Goal: Transaction & Acquisition: Purchase product/service

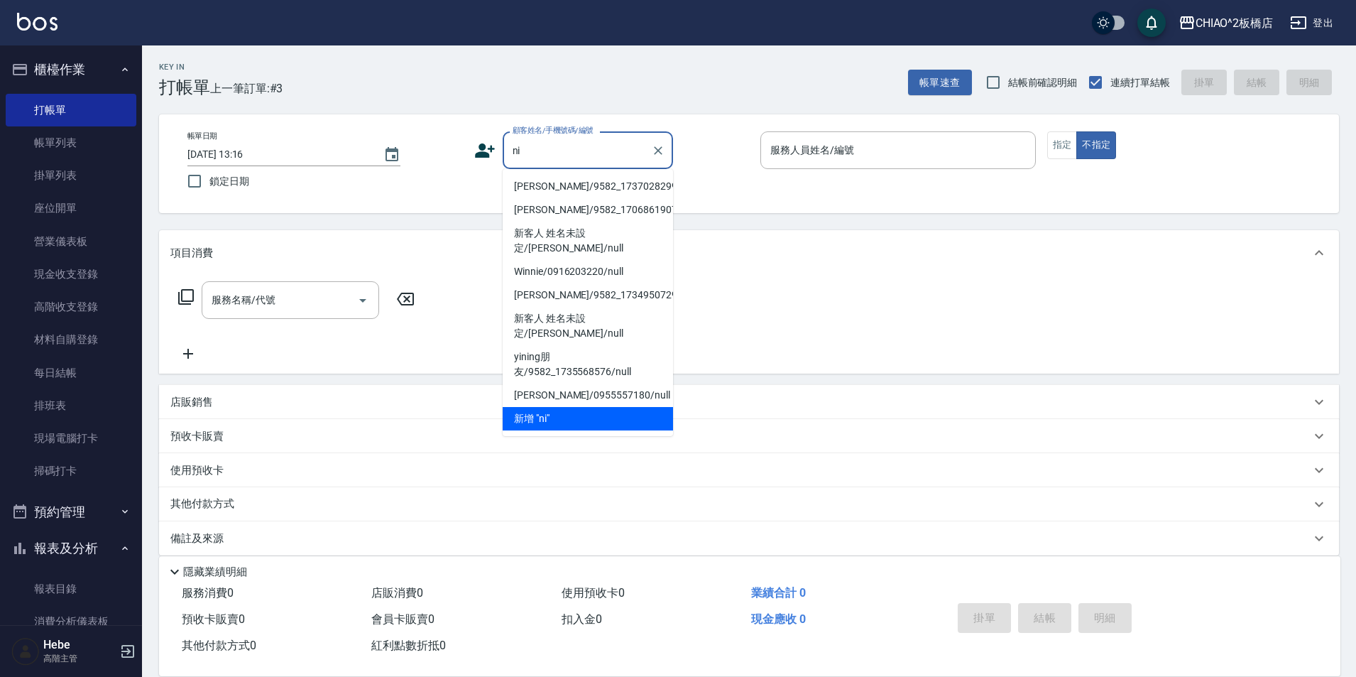
click at [544, 185] on li "[PERSON_NAME]/9582_1737028299/null" at bounding box center [588, 186] width 170 height 23
type input "[PERSON_NAME]/9582_1737028299/null"
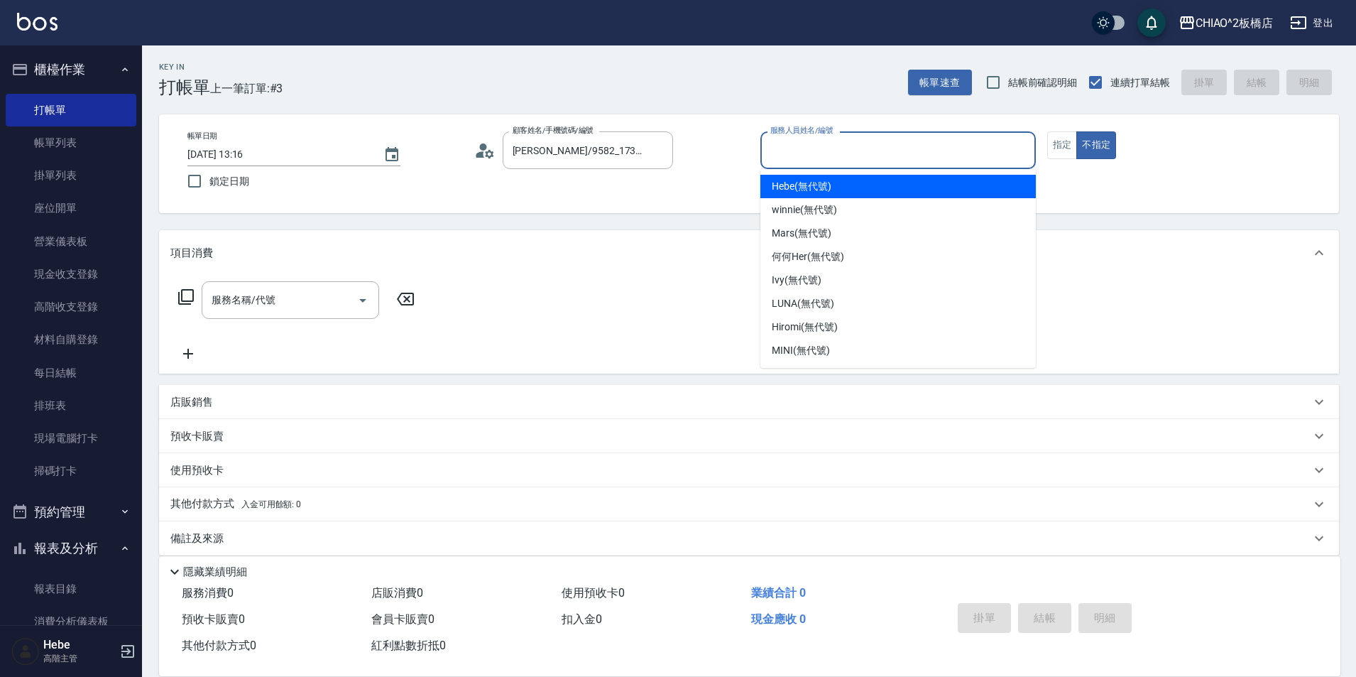
click at [779, 151] on input "服務人員姓名/編號" at bounding box center [898, 150] width 263 height 25
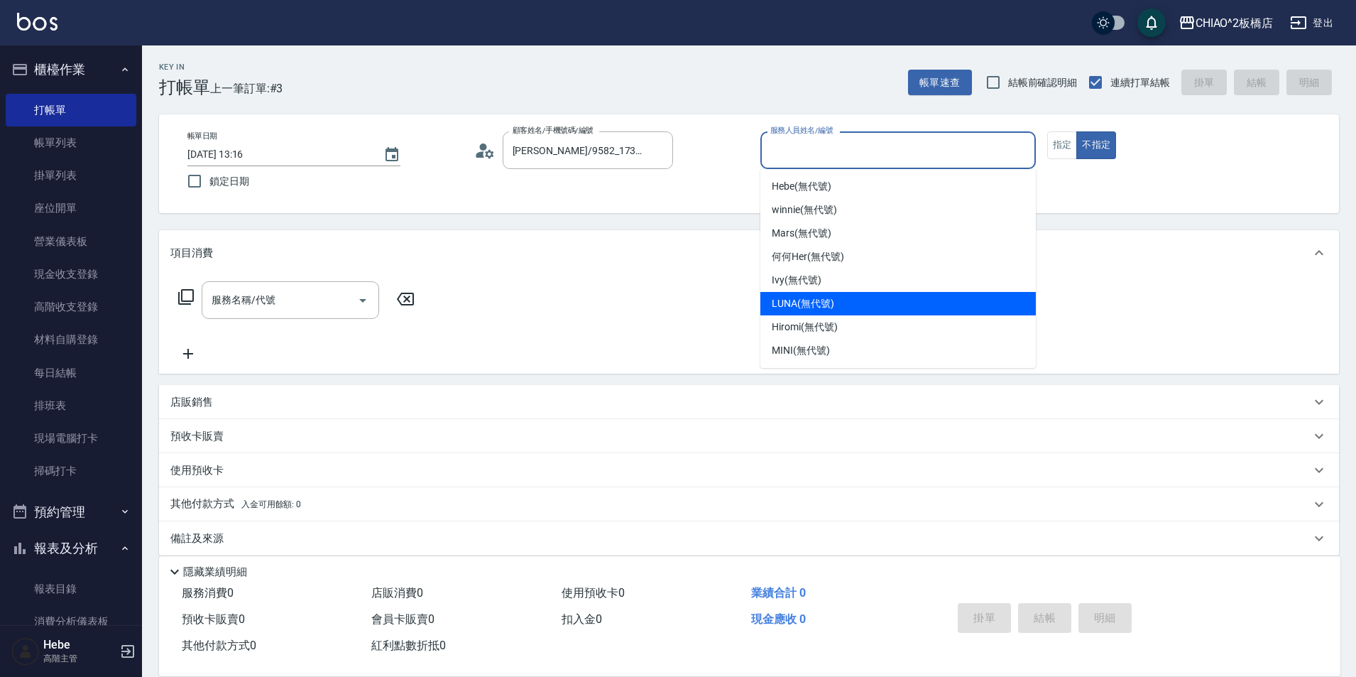
drag, startPoint x: 786, startPoint y: 297, endPoint x: 764, endPoint y: 295, distance: 22.1
click at [785, 297] on span "LUNA (無代號)" at bounding box center [803, 303] width 62 height 15
type input "LUNA(無代號)"
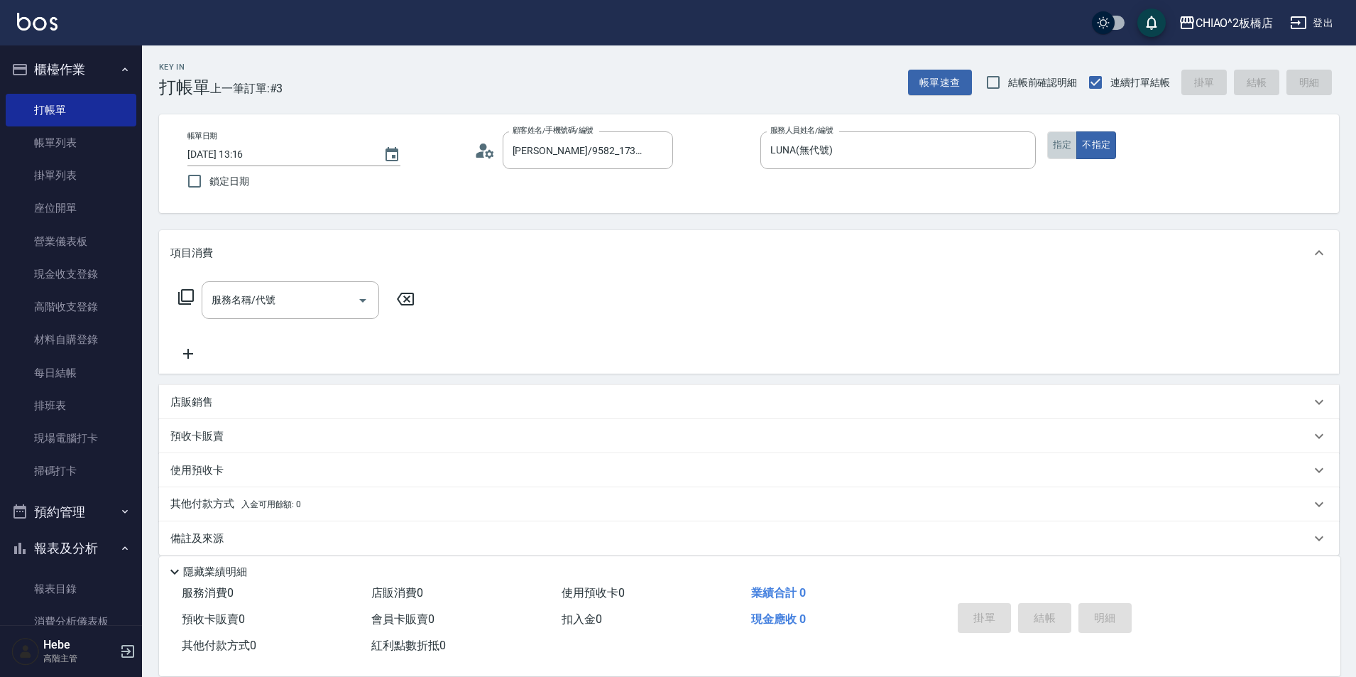
drag, startPoint x: 1060, startPoint y: 150, endPoint x: 919, endPoint y: 186, distance: 145.1
click at [1055, 149] on button "指定" at bounding box center [1062, 145] width 31 height 28
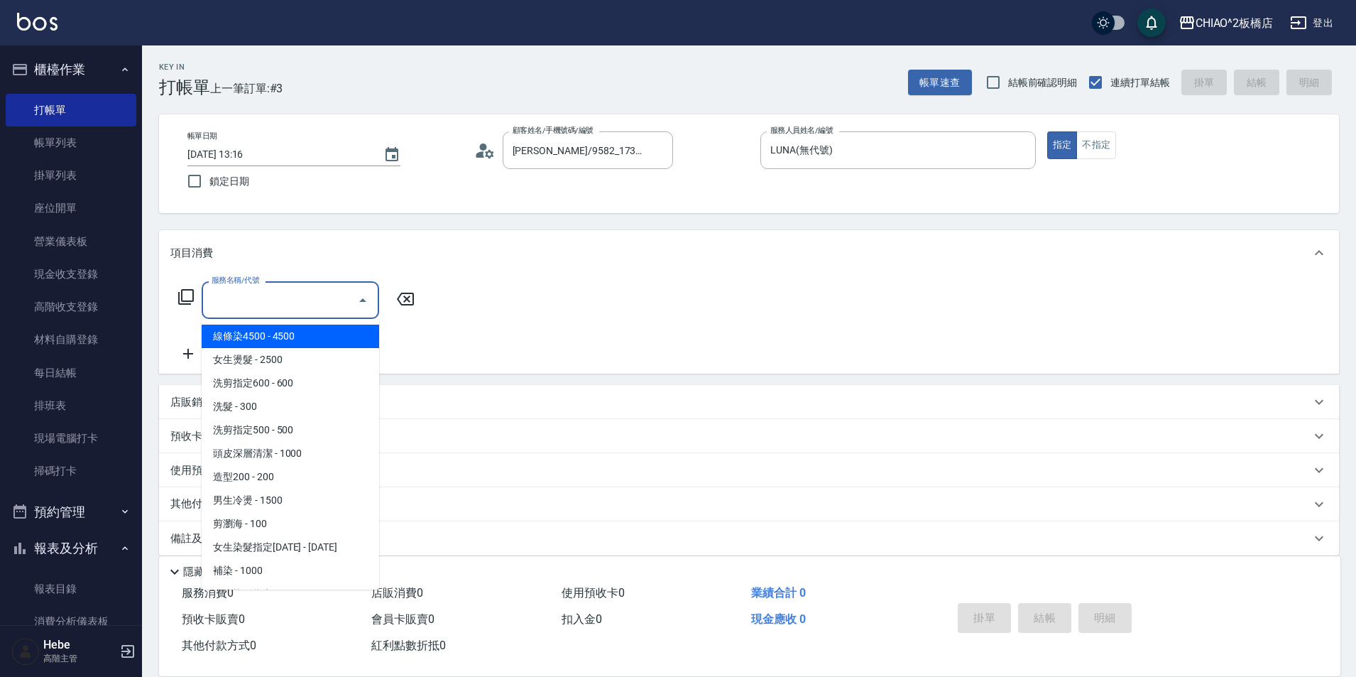
click at [322, 312] on input "服務名稱/代號" at bounding box center [279, 300] width 143 height 25
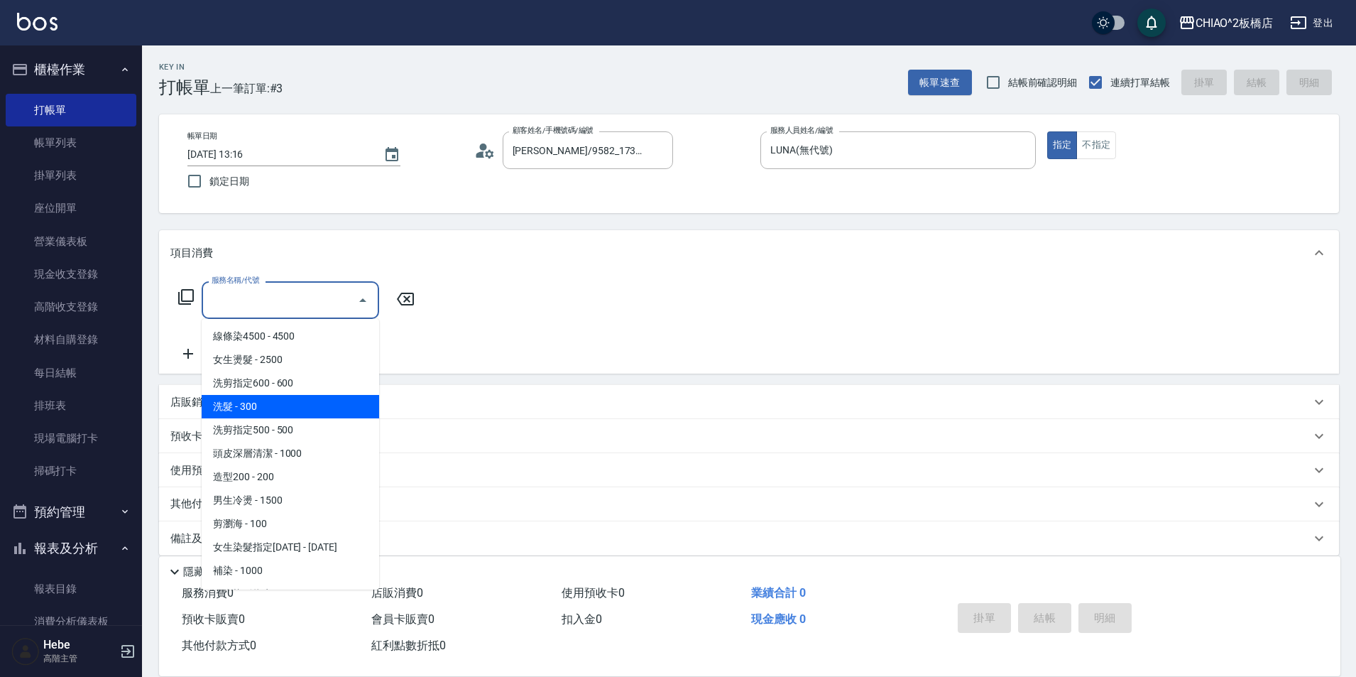
click at [314, 412] on span "洗髮 - 300" at bounding box center [290, 406] width 177 height 23
type input "洗髮(96679)"
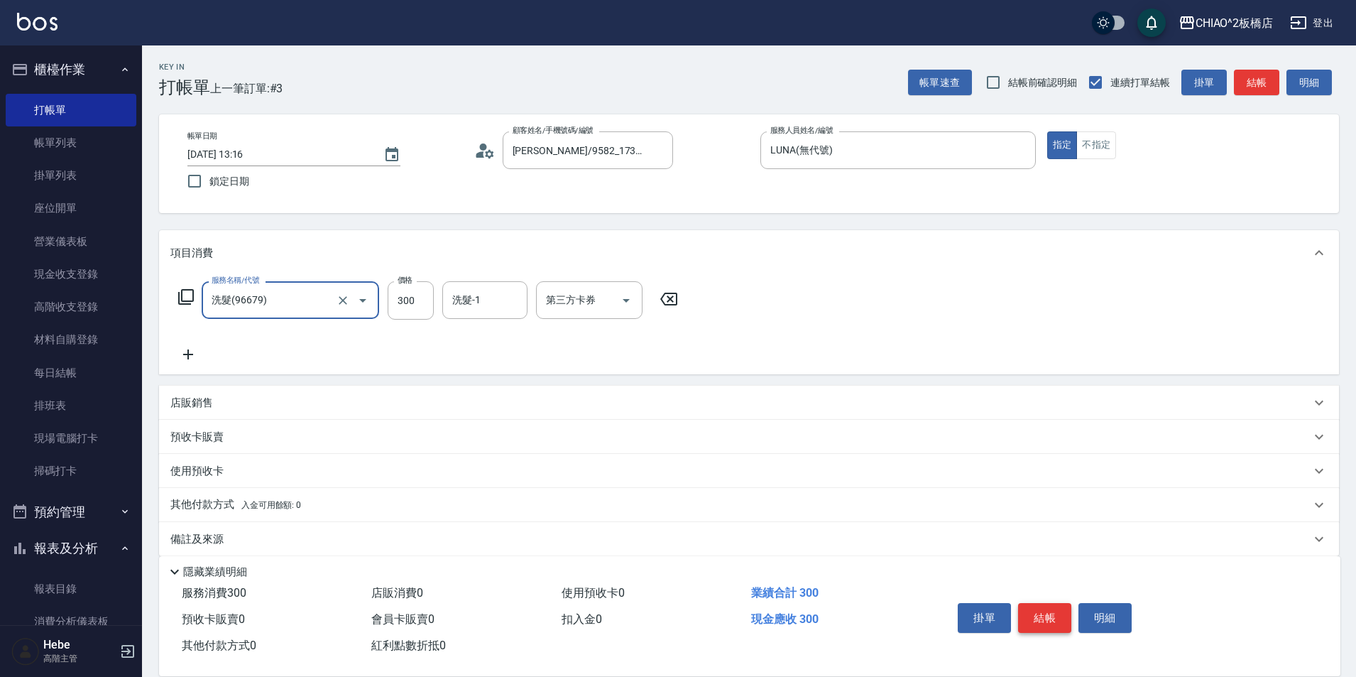
click at [1036, 608] on button "結帳" at bounding box center [1044, 618] width 53 height 30
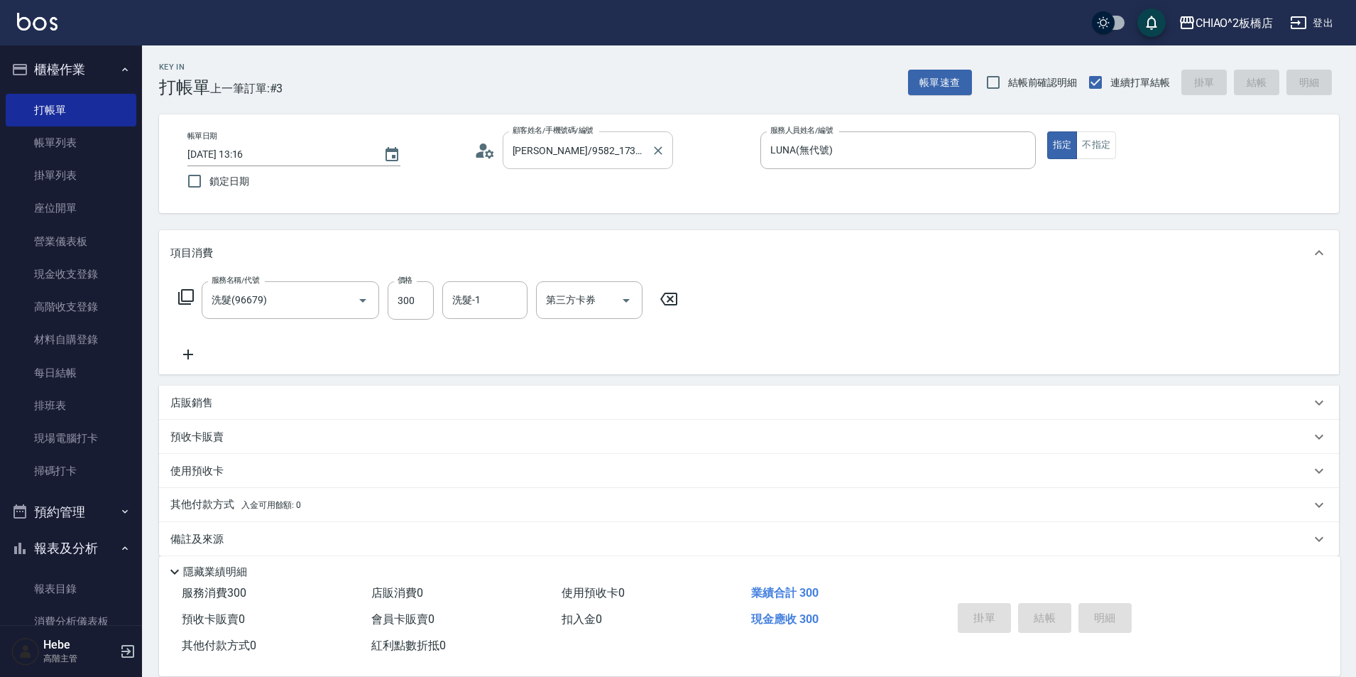
type input "[DATE] 14:14"
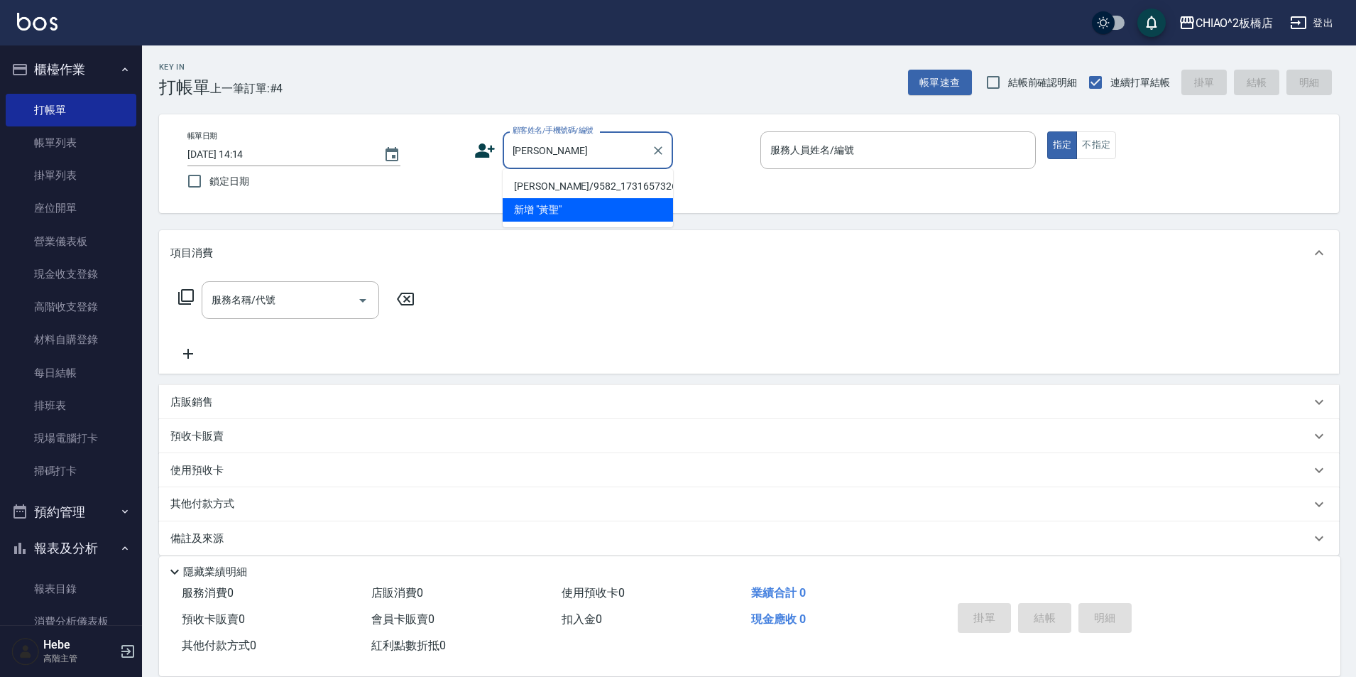
click at [552, 186] on li "[PERSON_NAME]/9582_1731657326/null" at bounding box center [588, 186] width 170 height 23
type input "[PERSON_NAME]/9582_1731657326/null"
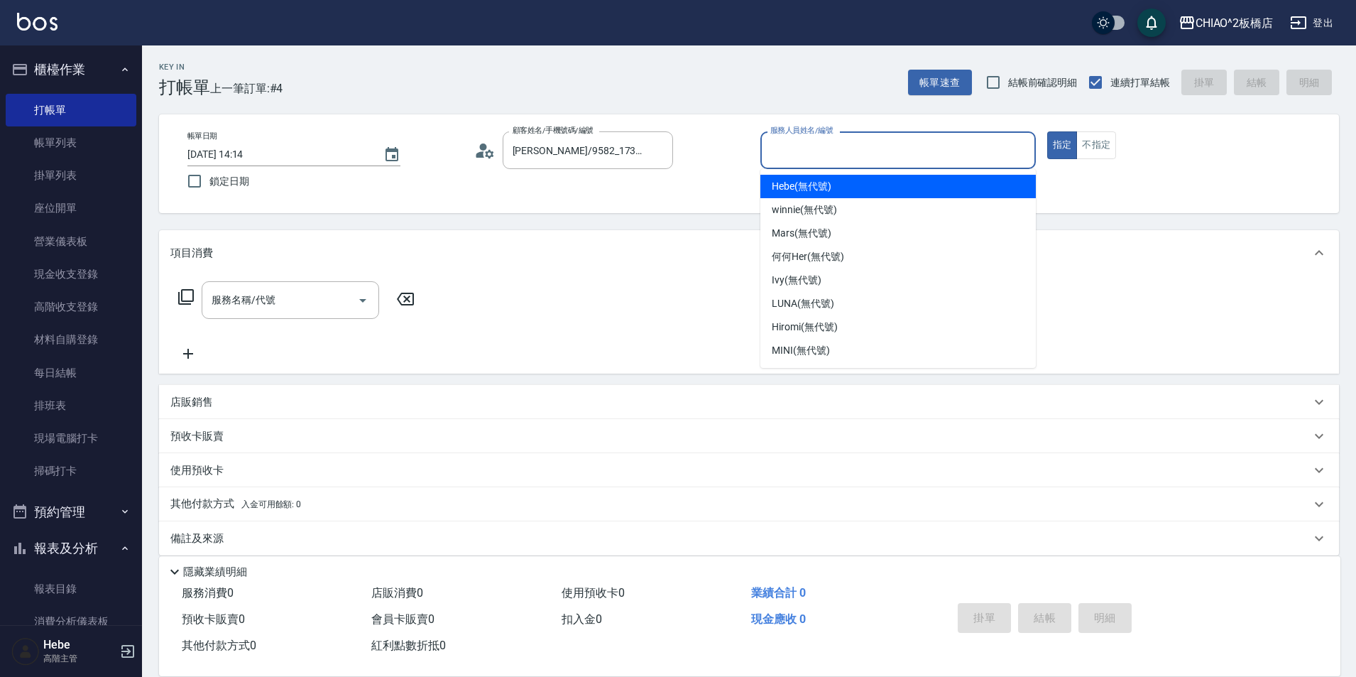
click at [787, 154] on input "服務人員姓名/編號" at bounding box center [898, 150] width 263 height 25
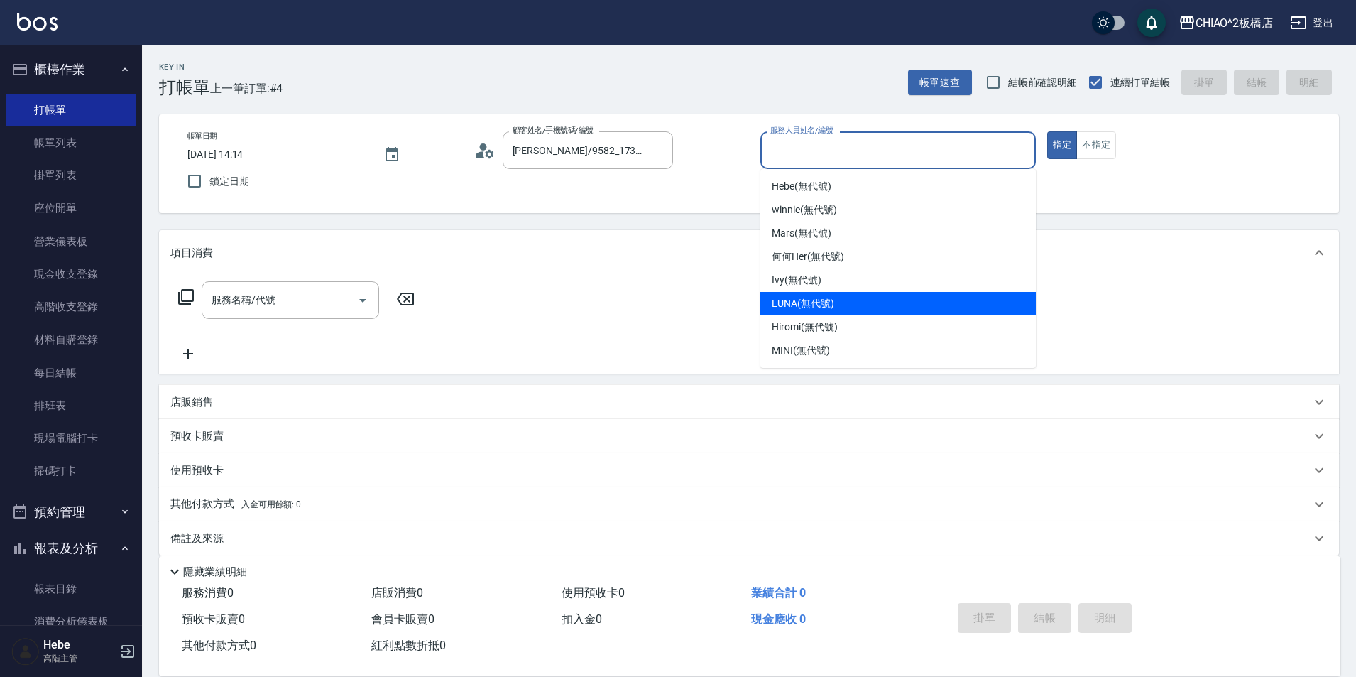
click at [776, 309] on span "LUNA (無代號)" at bounding box center [803, 303] width 62 height 15
type input "LUNA(無代號)"
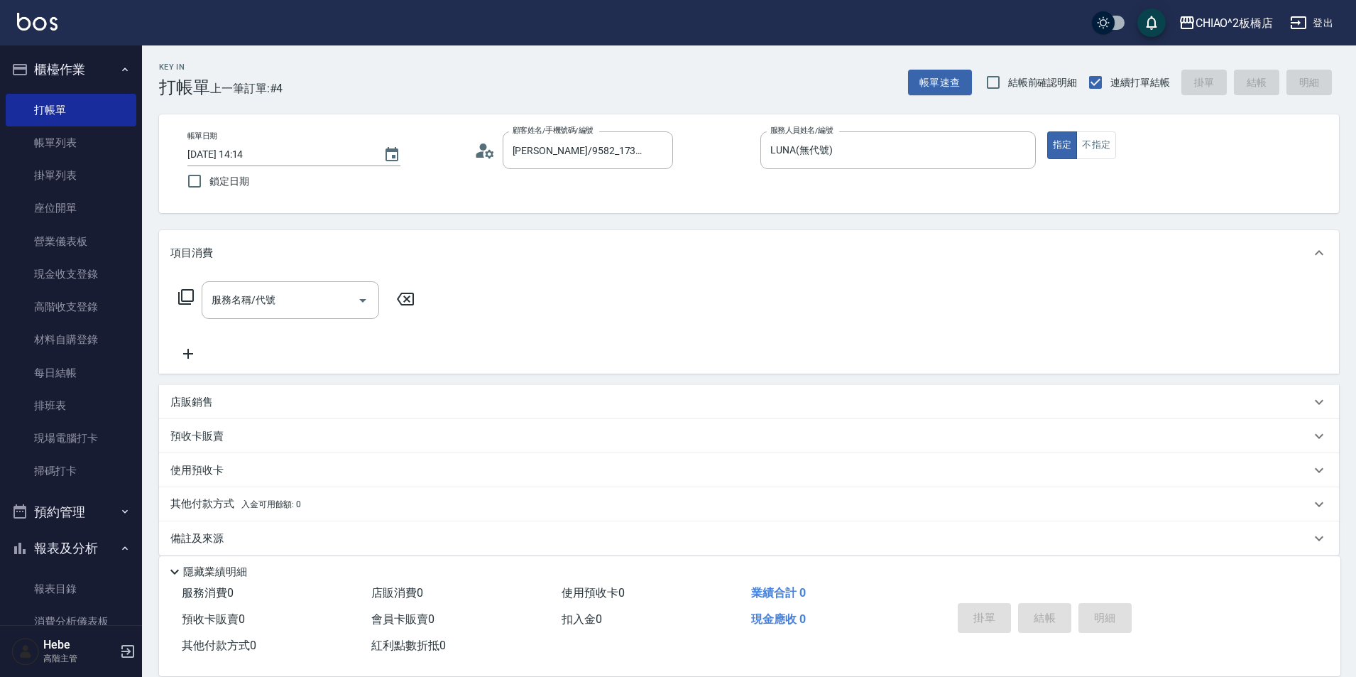
click at [210, 403] on p "店販銷售" at bounding box center [191, 402] width 43 height 15
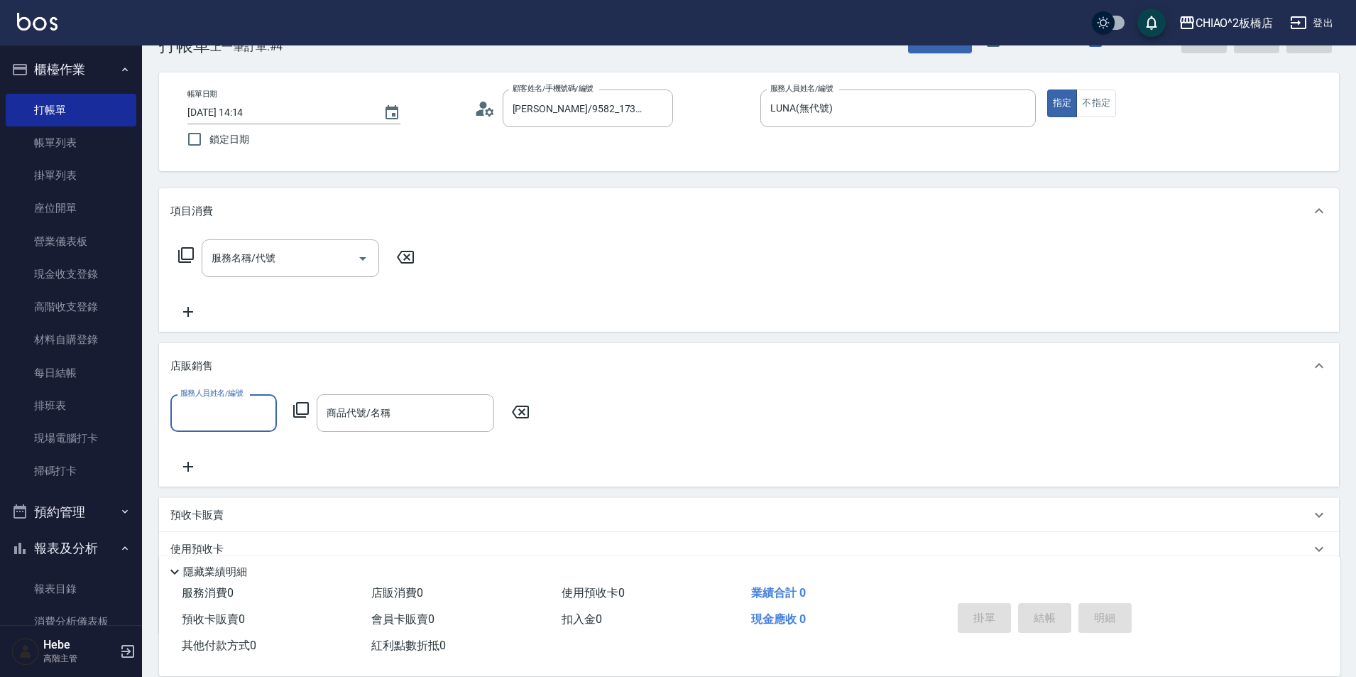
scroll to position [130, 0]
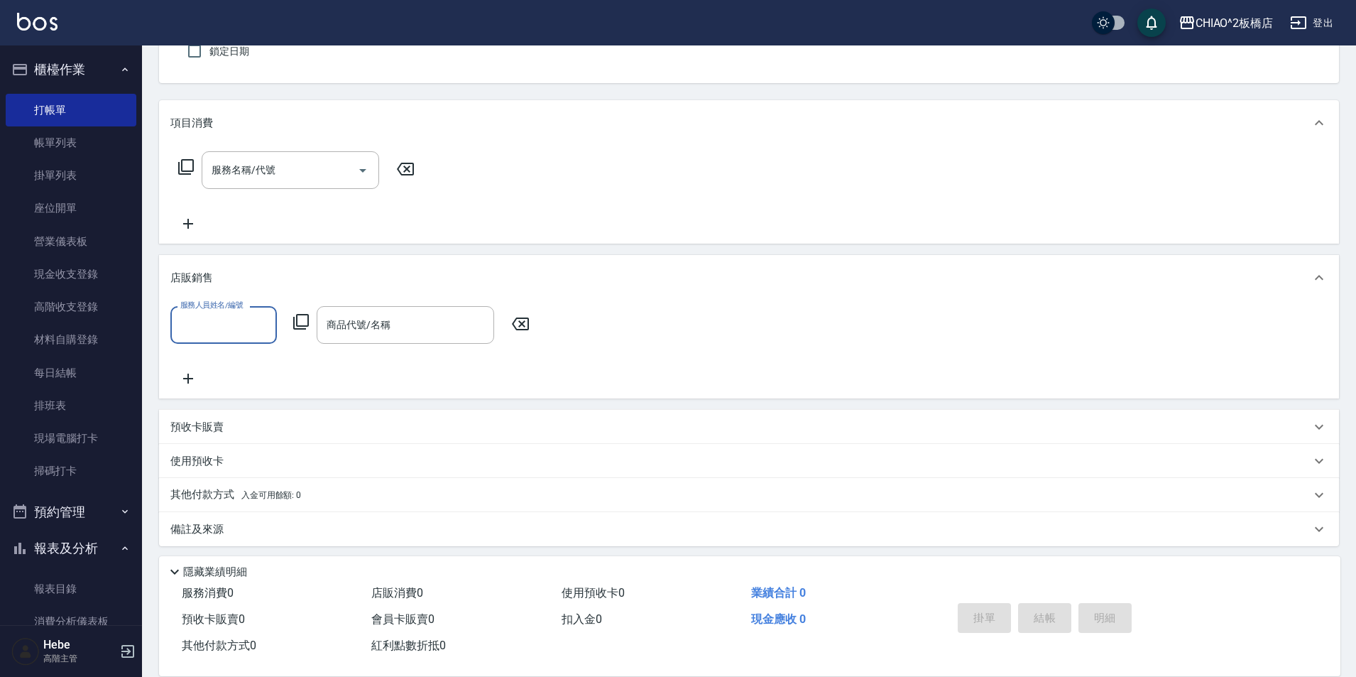
click at [202, 343] on div "服務人員姓名/編號" at bounding box center [223, 325] width 106 height 38
click at [224, 477] on span "LUNA (無代號)" at bounding box center [213, 478] width 62 height 15
type input "LUNA(無代號)"
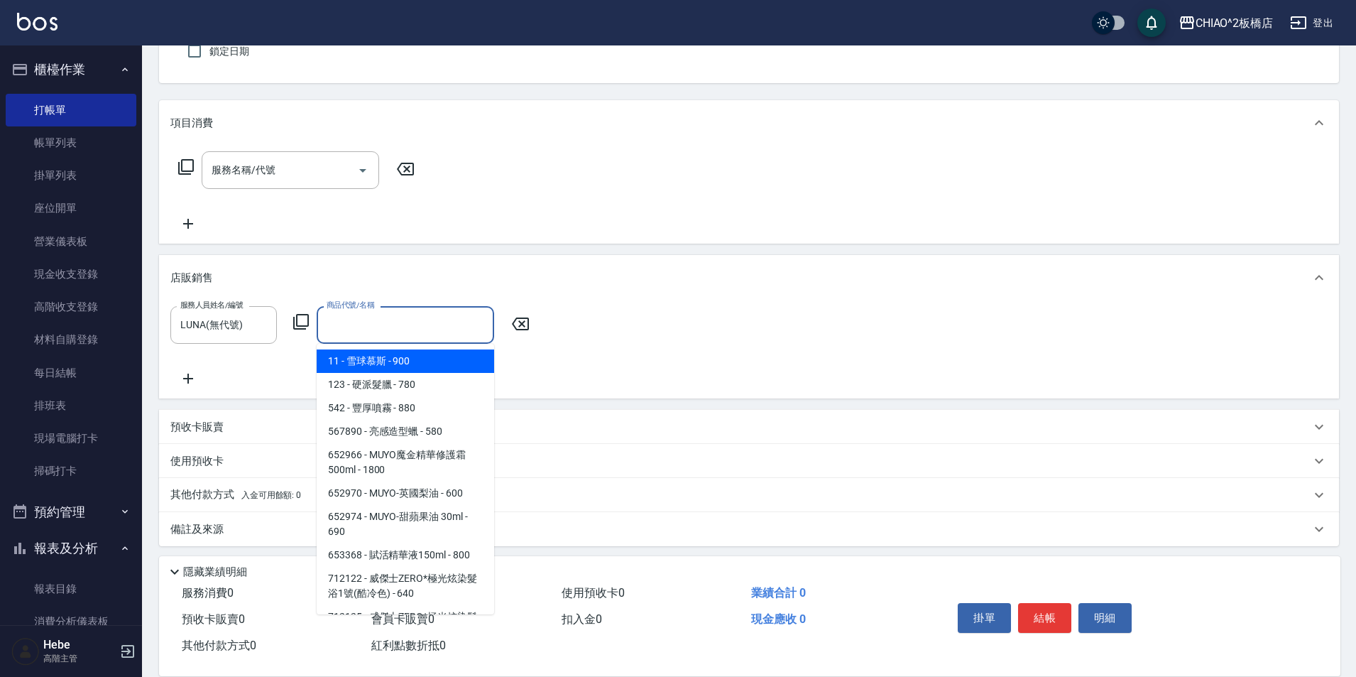
click at [395, 313] on input "商品代號/名稱" at bounding box center [405, 324] width 165 height 25
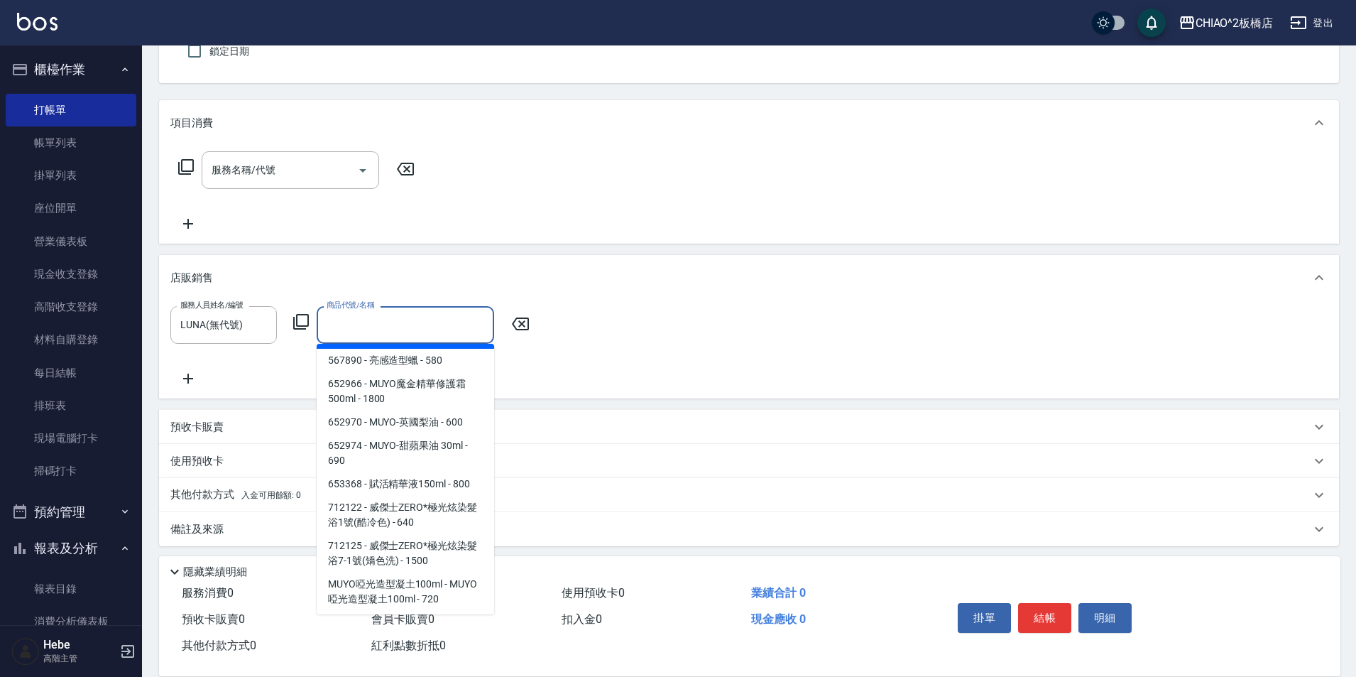
scroll to position [142, 0]
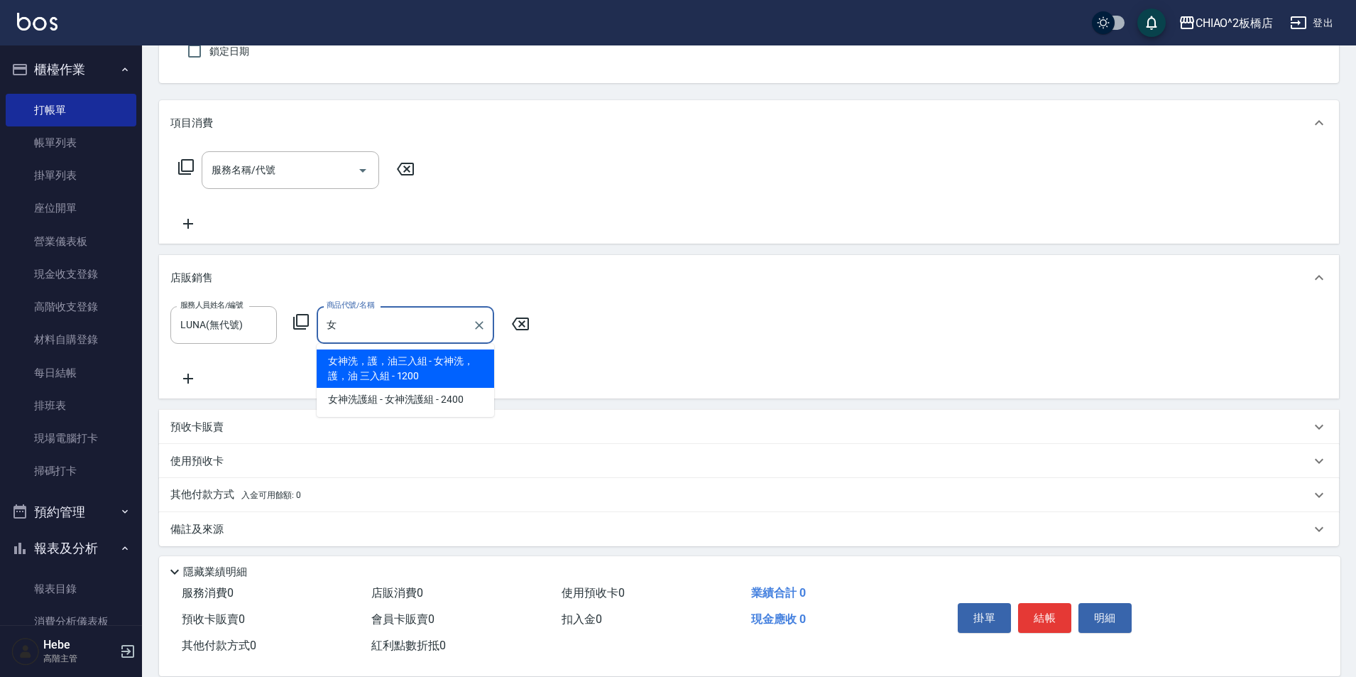
drag, startPoint x: 395, startPoint y: 365, endPoint x: 368, endPoint y: 351, distance: 30.5
click at [395, 364] on span "女神洗，護，油三入組 - 女神洗，護，油 三入組 - 1200" at bounding box center [405, 368] width 177 height 38
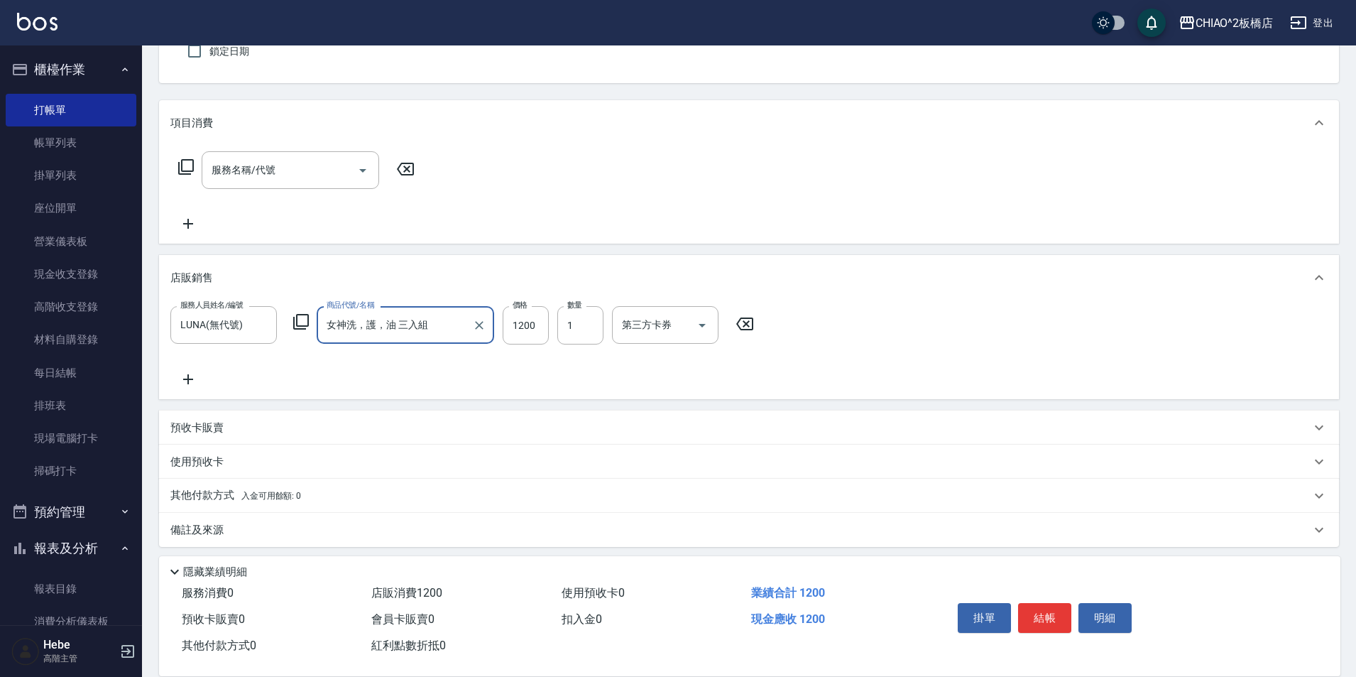
type input "女神洗，護，油 三入組"
click at [173, 380] on icon at bounding box center [187, 379] width 35 height 17
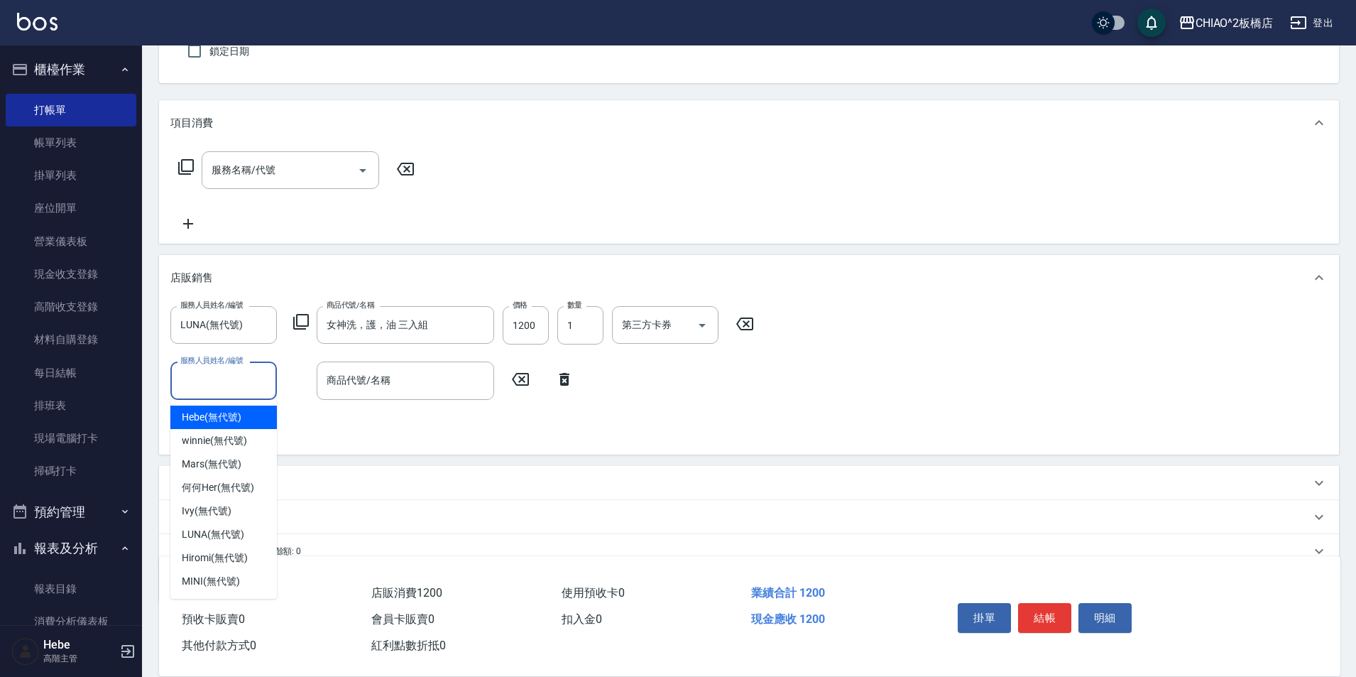
click at [184, 381] on input "服務人員姓名/編號" at bounding box center [224, 380] width 94 height 25
click at [199, 539] on span "LUNA (無代號)" at bounding box center [213, 534] width 62 height 15
type input "LUNA(無代號)"
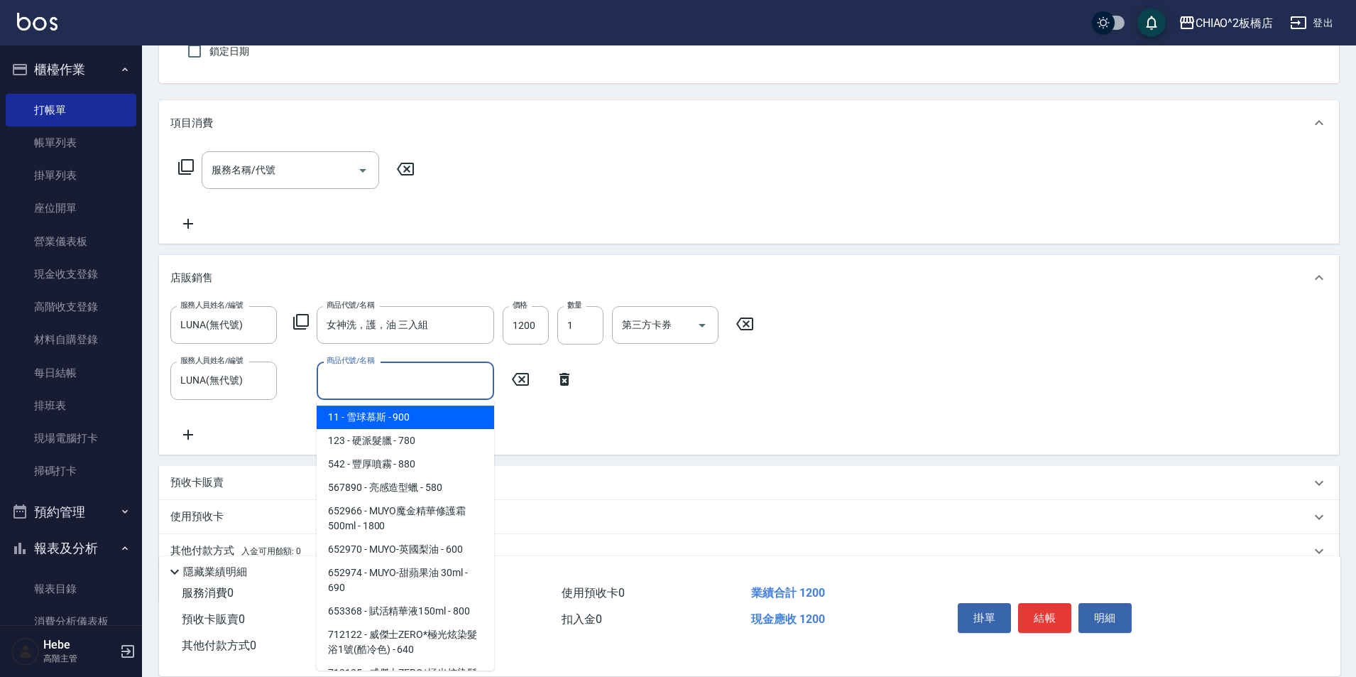
click at [351, 380] on input "商品代號/名稱" at bounding box center [405, 380] width 165 height 25
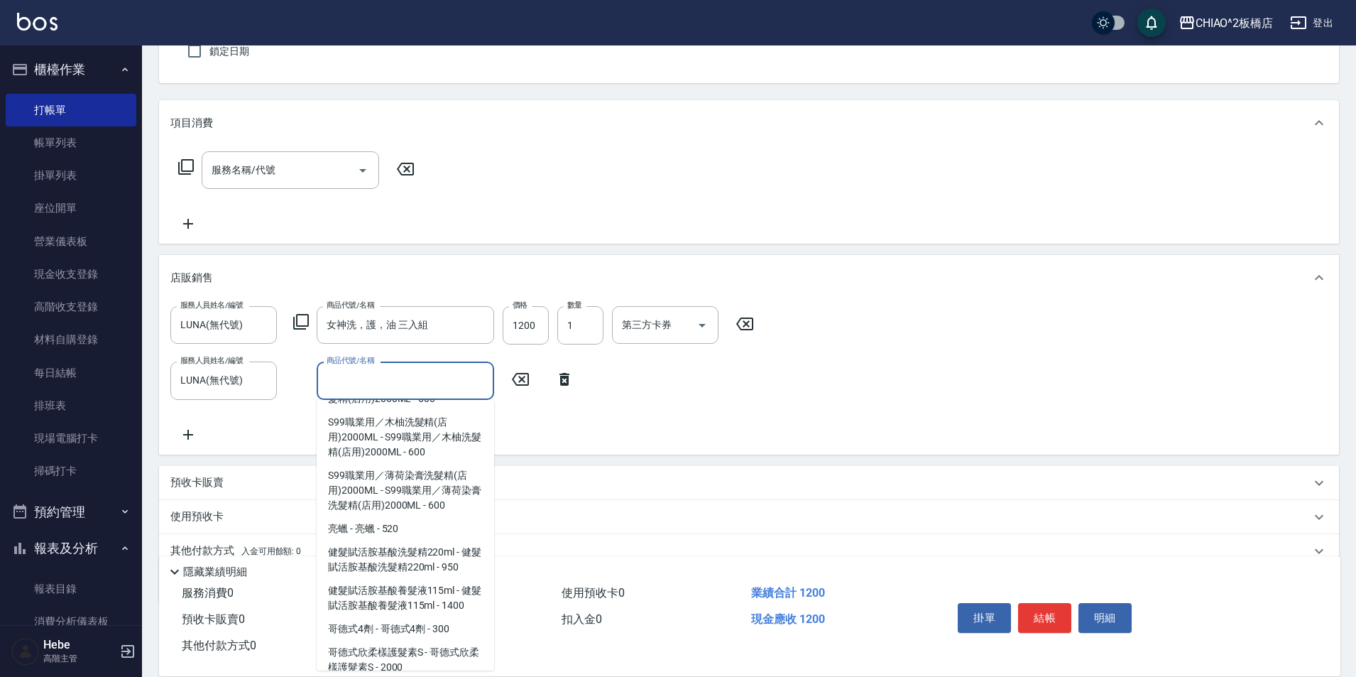
scroll to position [497, 0]
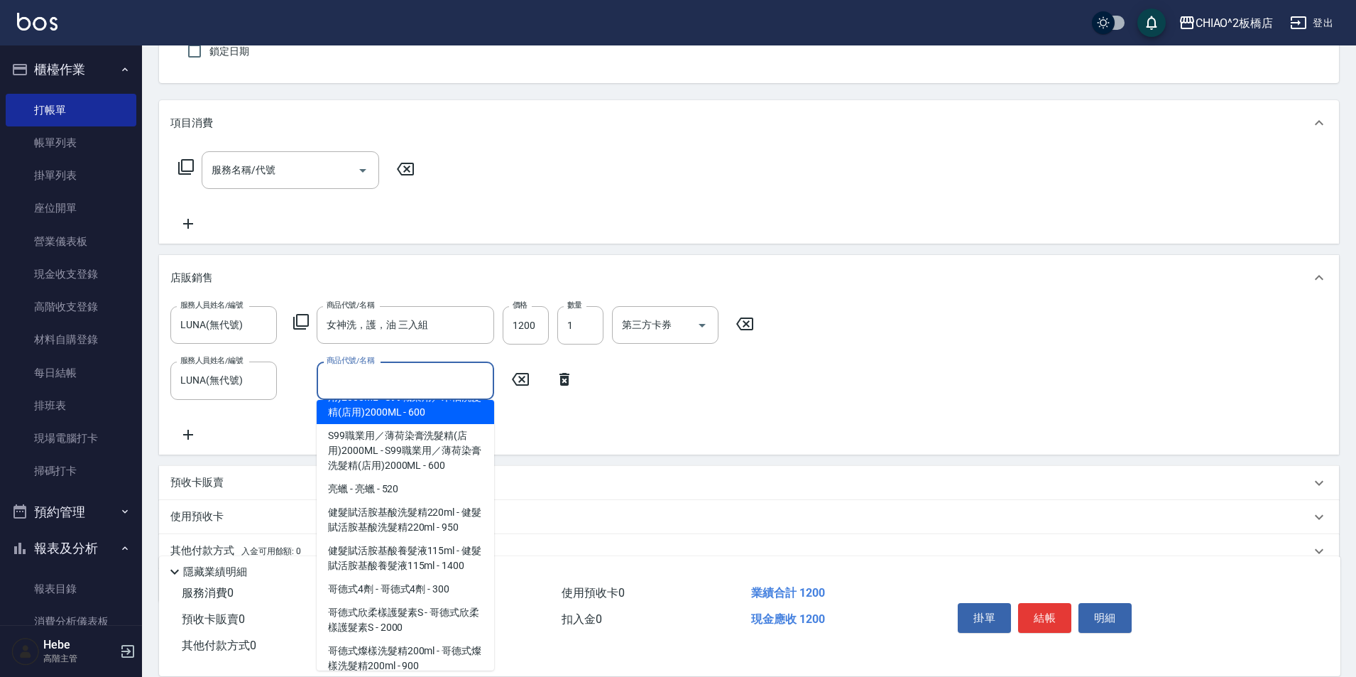
type input "ㄅ"
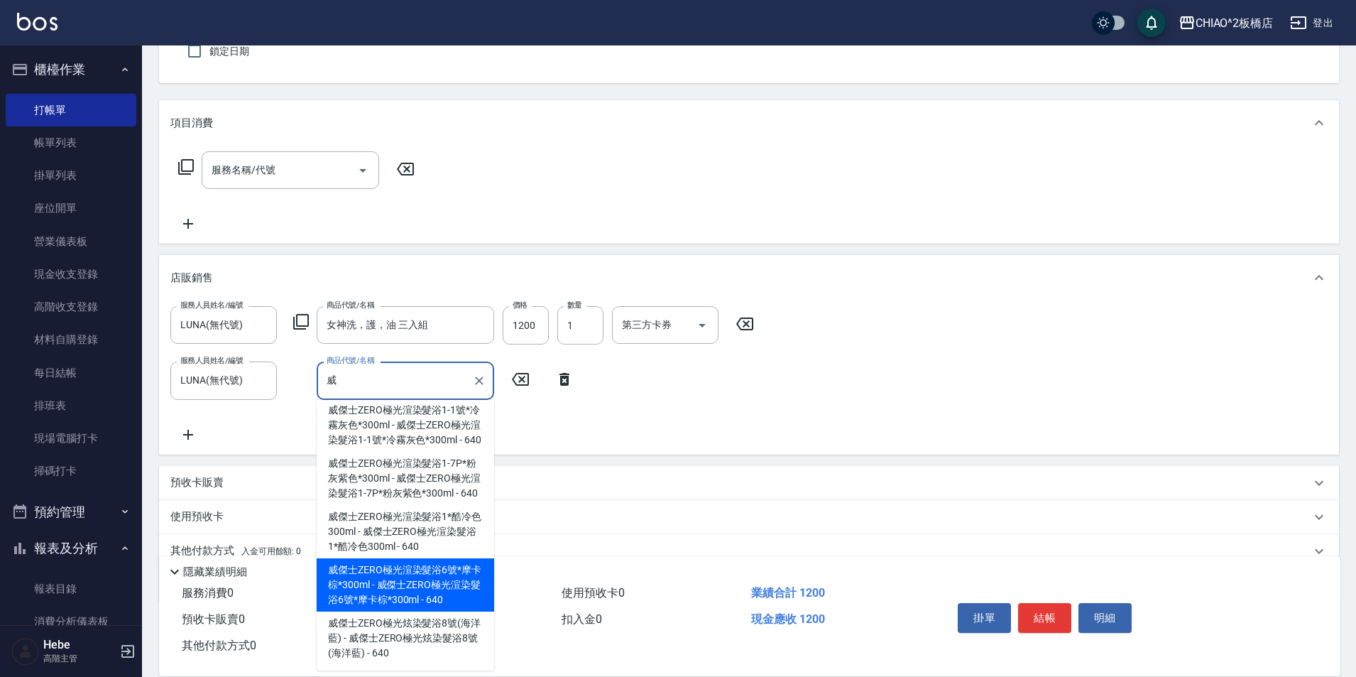
scroll to position [433, 0]
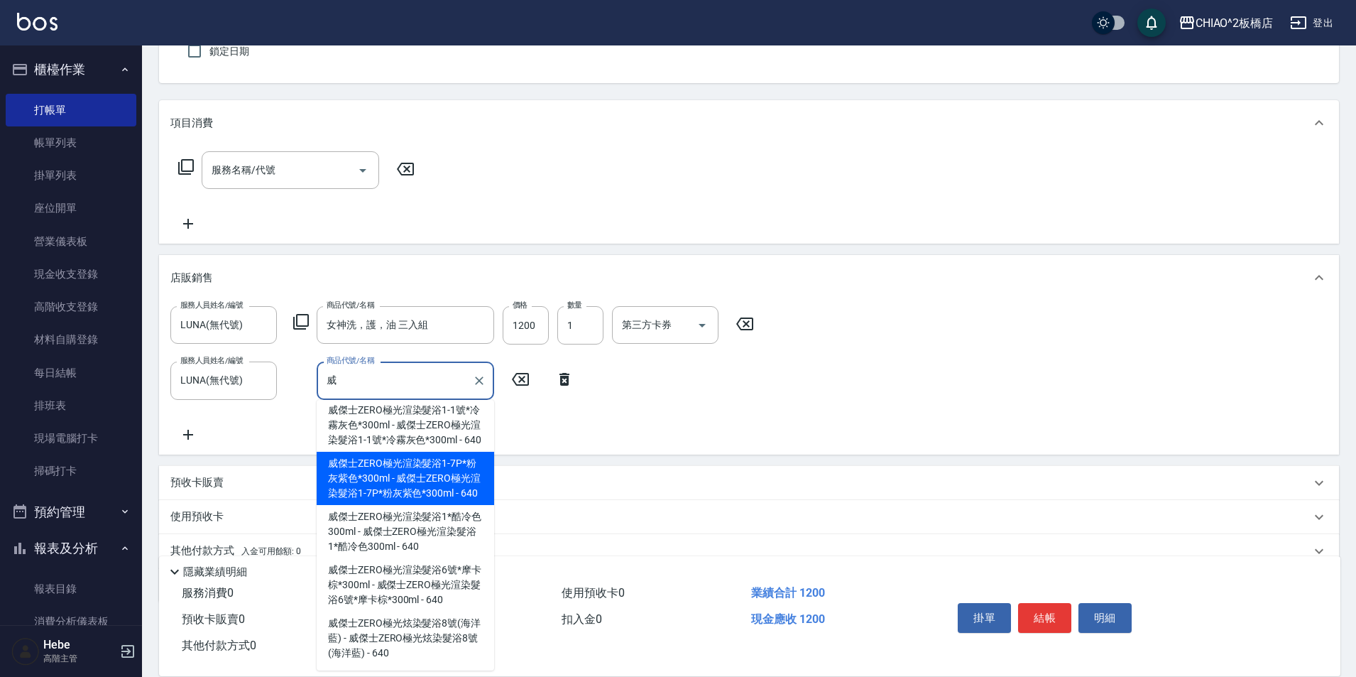
click at [386, 490] on span "威傑士ZERO極光渲染髮浴1-7P*粉灰紫色*300ml - 威傑士ZERO極光渲染髮浴1-7P*粉灰紫色*300ml - 640" at bounding box center [405, 477] width 177 height 53
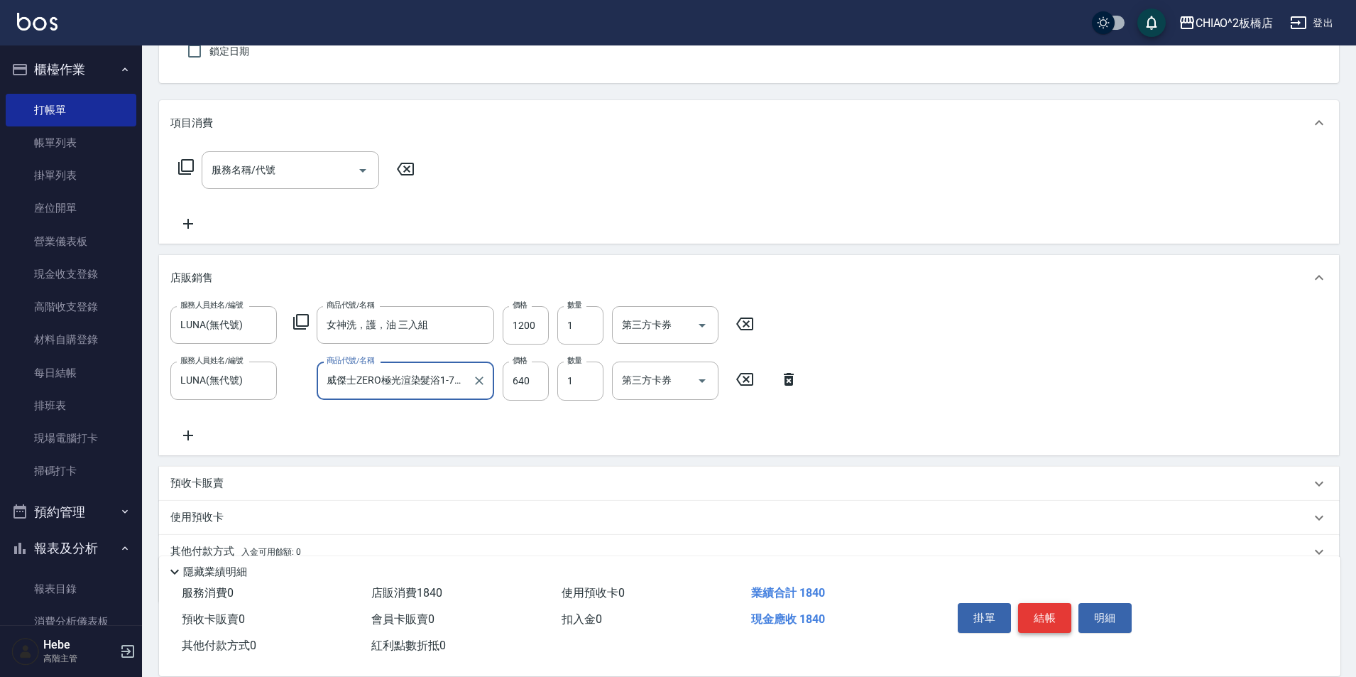
type input "威傑士ZERO極光渲染髮浴1-7P*粉灰紫色*300ml"
click at [1047, 616] on button "結帳" at bounding box center [1044, 618] width 53 height 30
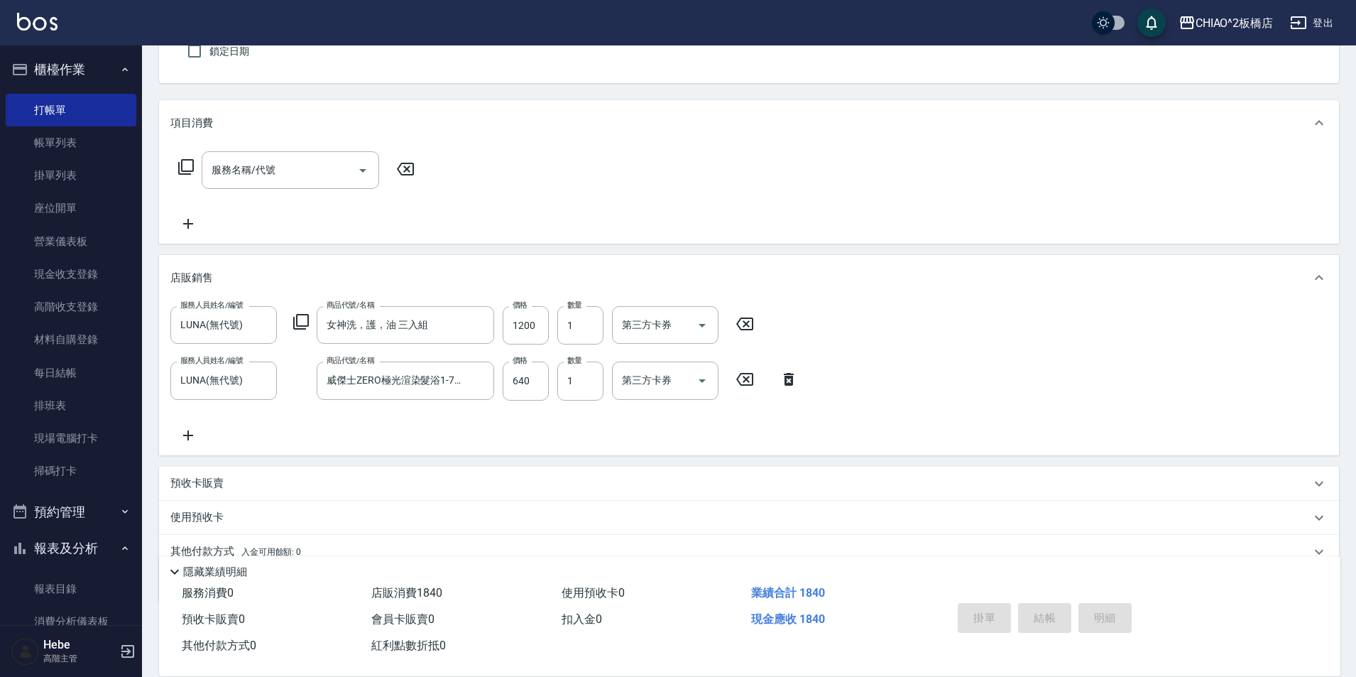
type input "[DATE] 14:15"
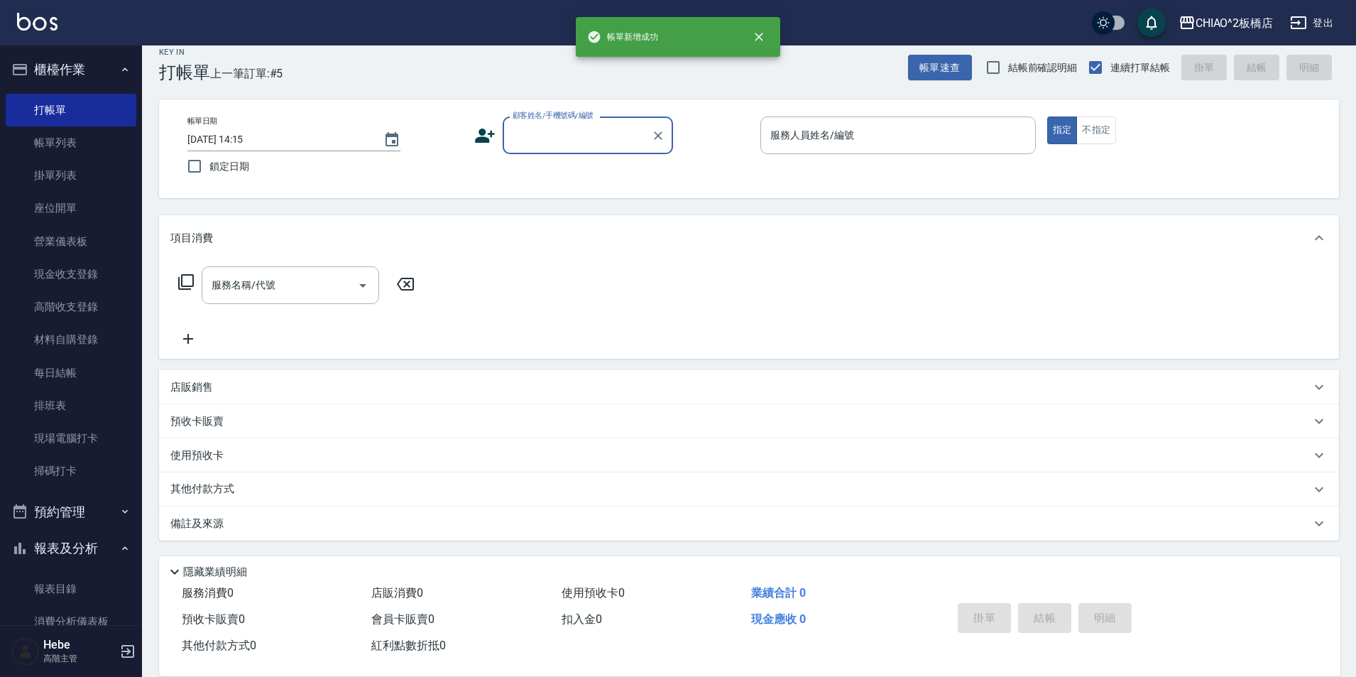
scroll to position [15, 0]
